Goal: Information Seeking & Learning: Learn about a topic

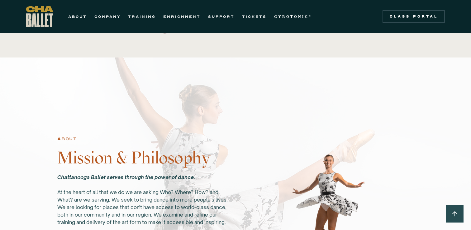
scroll to position [268, 0]
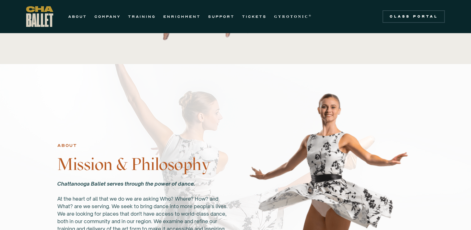
click at [101, 21] on div "ABOUT COMPANY TRAINING ENRICHMENT SUPPORT TICKETS GYROTONIC ® Information Style…" at bounding box center [171, 16] width 290 height 21
click at [101, 19] on link "COMPANY" at bounding box center [107, 16] width 26 height 7
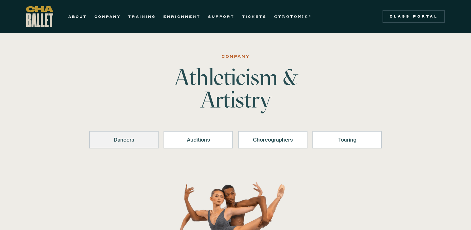
click at [142, 144] on link "Dancers" at bounding box center [124, 139] width 70 height 17
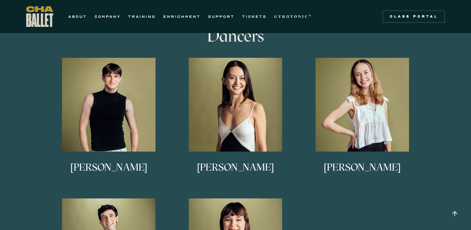
scroll to position [340, 0]
click at [137, 19] on link "TRAINING" at bounding box center [142, 16] width 28 height 7
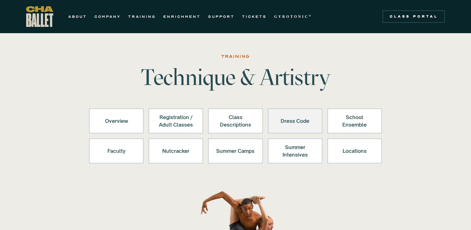
click at [290, 122] on div "Dress Code" at bounding box center [295, 120] width 38 height 15
click at [295, 116] on div "Dress Code" at bounding box center [295, 120] width 38 height 15
click at [295, 117] on div "Dress Code" at bounding box center [295, 120] width 38 height 15
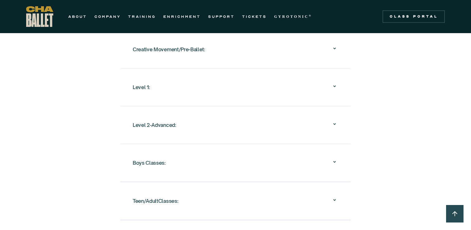
scroll to position [645, 0]
click at [222, 78] on div "Level 1:" at bounding box center [236, 87] width 206 height 20
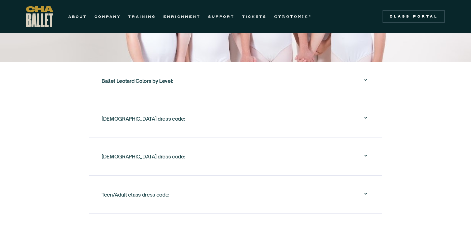
scroll to position [1087, 0]
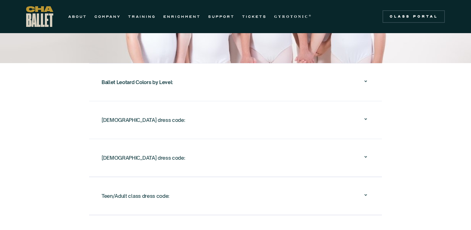
click at [140, 114] on div "[DEMOGRAPHIC_DATA] dress code:" at bounding box center [144, 119] width 84 height 11
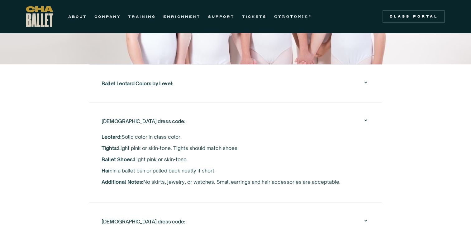
scroll to position [1033, 0]
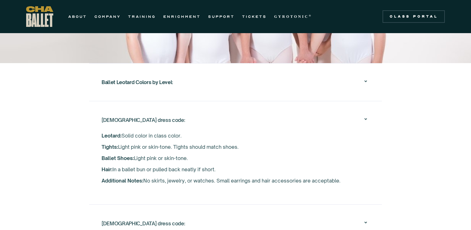
click at [157, 80] on div "Ballet Leotard Colors by Level :" at bounding box center [236, 82] width 268 height 20
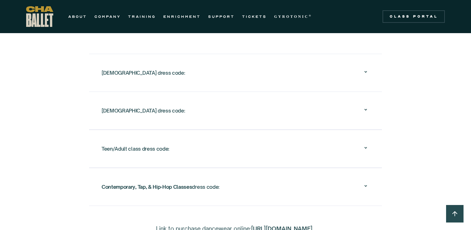
scroll to position [1194, 0]
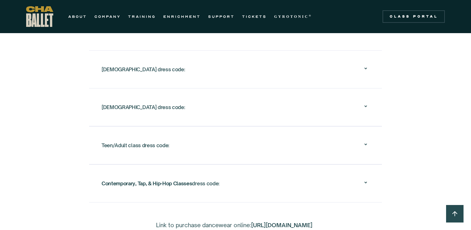
click at [132, 64] on div "[DEMOGRAPHIC_DATA] dress code:" at bounding box center [144, 69] width 84 height 11
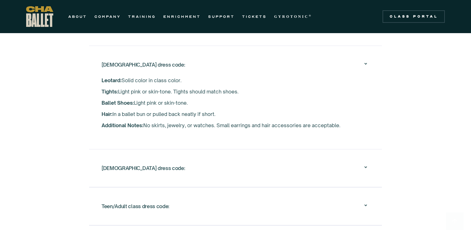
scroll to position [1078, 0]
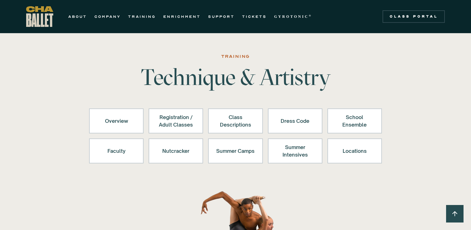
scroll to position [670, 0]
